Goal: Information Seeking & Learning: Learn about a topic

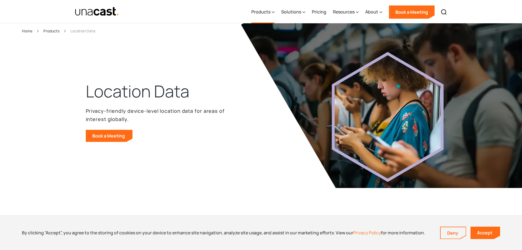
click at [270, 13] on div "Products" at bounding box center [260, 11] width 19 height 7
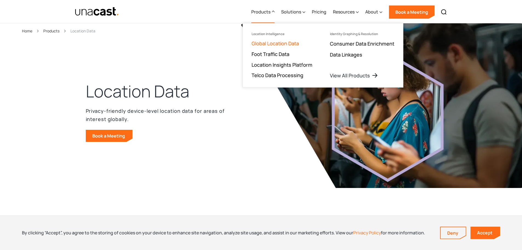
click at [282, 42] on link "Global Location Data" at bounding box center [275, 43] width 47 height 7
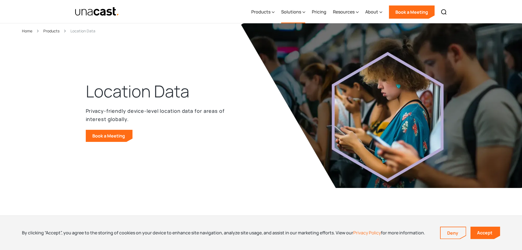
click at [299, 15] on div "Solutions" at bounding box center [291, 11] width 20 height 7
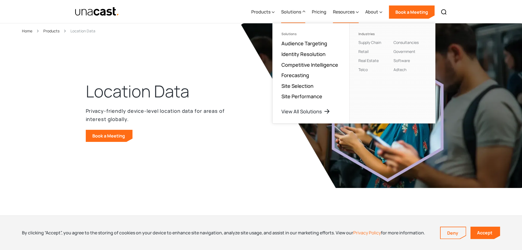
click at [350, 13] on div "Resources" at bounding box center [344, 11] width 22 height 7
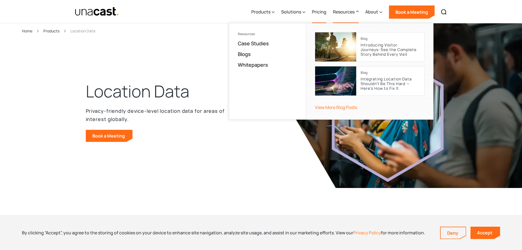
click at [313, 14] on link "Pricing" at bounding box center [319, 12] width 15 height 22
